Goal: Answer question/provide support

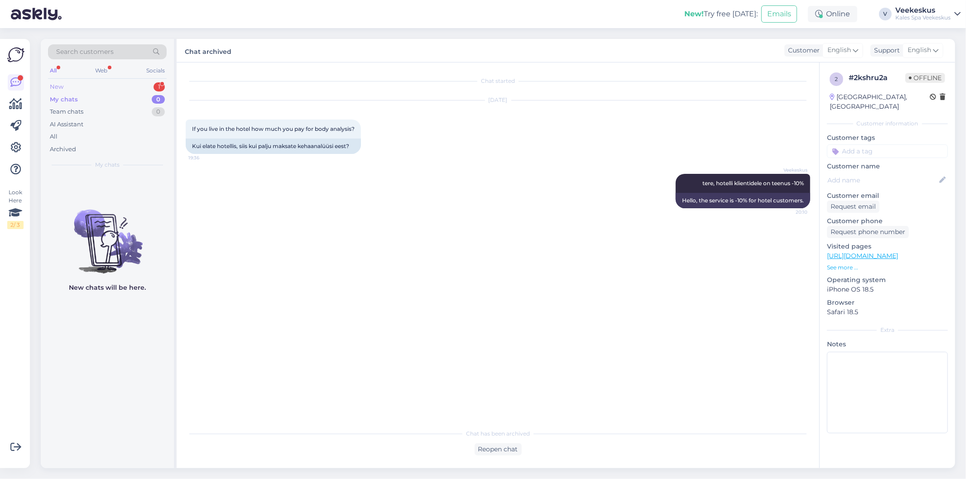
click at [78, 88] on div "New 1" at bounding box center [107, 87] width 119 height 13
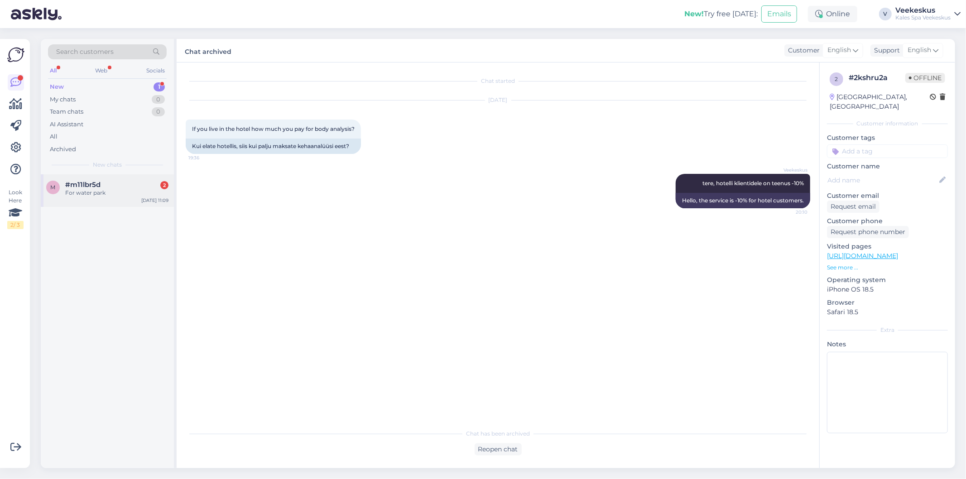
click at [55, 195] on div "m #m11lbr5d 2 For water park" at bounding box center [107, 189] width 122 height 16
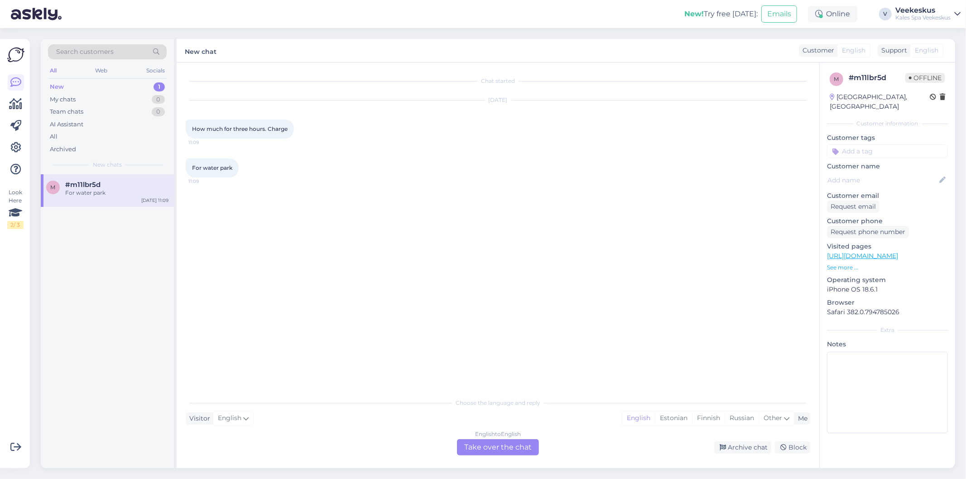
click at [330, 250] on div "Chat started [DATE] How much for three hours. Charge 11:09 For water park 11:09" at bounding box center [502, 229] width 633 height 314
click at [505, 444] on div "English to English Take over the chat" at bounding box center [498, 447] width 82 height 16
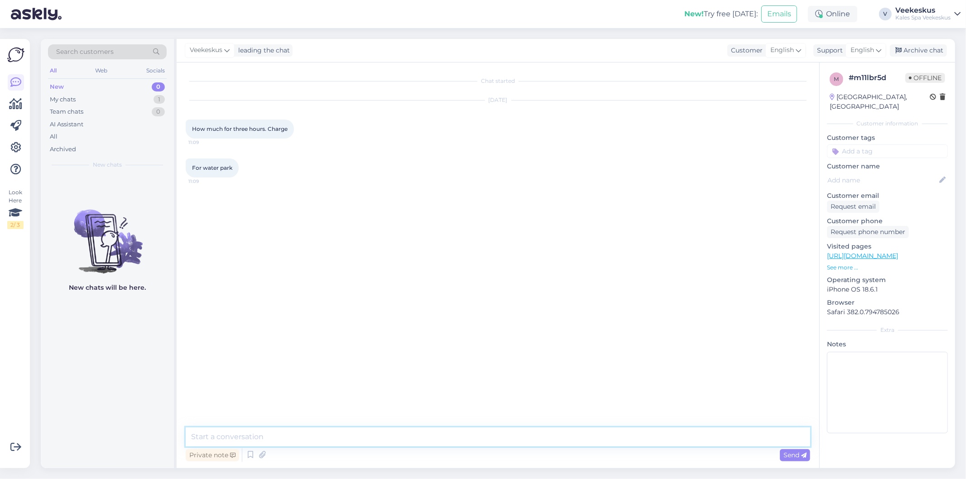
click at [487, 437] on textarea at bounding box center [498, 436] width 624 height 19
type textarea "h"
paste textarea "[URL][DOMAIN_NAME]"
click at [403, 439] on textarea "Hello, you can only purchase the 3h ticket from the website, [URL][DOMAIN_NAME]" at bounding box center [498, 436] width 624 height 19
click at [775, 436] on textarea "Hello, you can only purchase the 3h ticket from the website: [URL][DOMAIN_NAME]" at bounding box center [498, 436] width 624 height 19
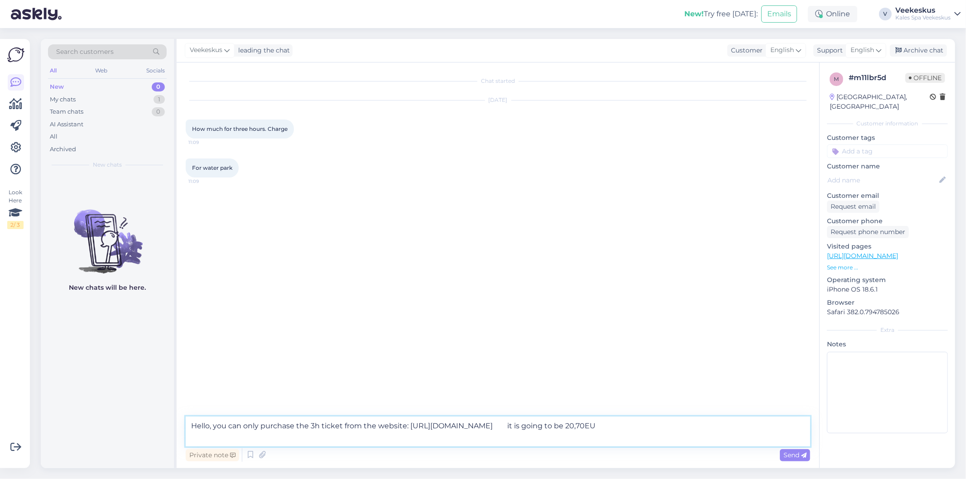
type textarea "Hello, you can only purchase the 3h ticket from the website: [URL][DOMAIN_NAME]…"
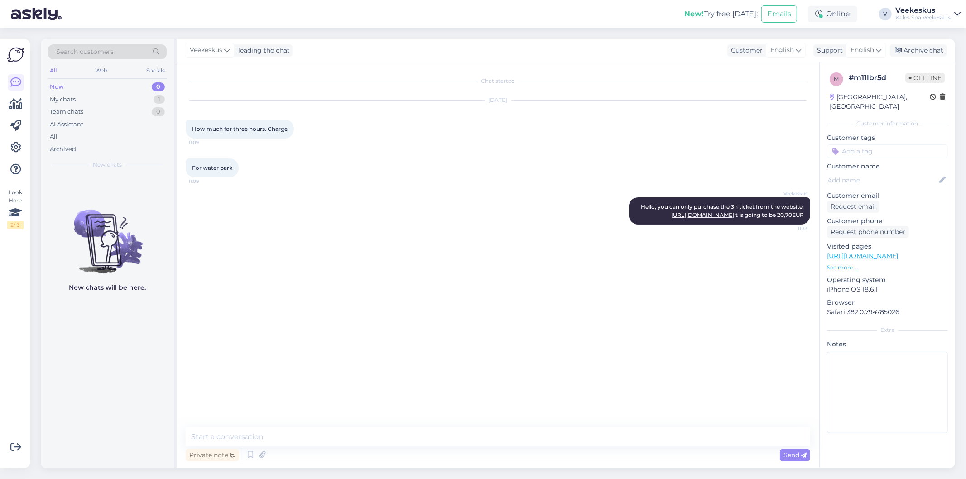
click at [675, 322] on div "Chat started [DATE] How much for three hours. Charge 11:09 For water park 11:09…" at bounding box center [502, 246] width 633 height 348
click at [926, 52] on div "Archive chat" at bounding box center [918, 50] width 57 height 12
click at [91, 97] on div "My chats 0" at bounding box center [107, 99] width 119 height 13
